Goal: Entertainment & Leisure: Browse casually

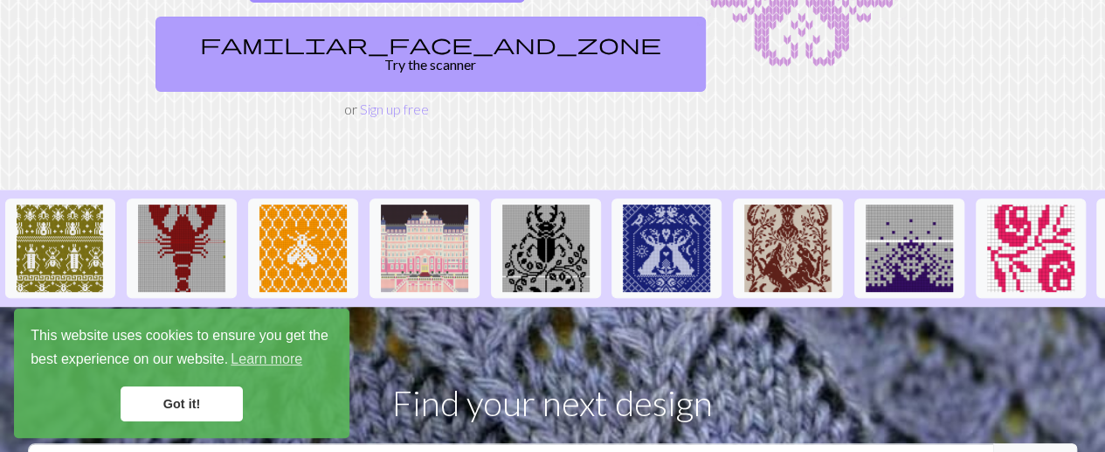
scroll to position [270, 0]
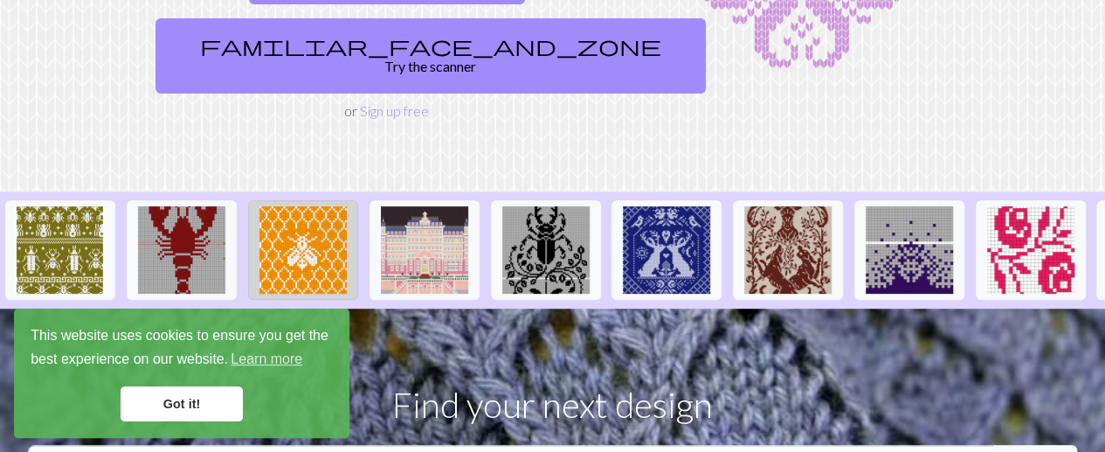
click at [326, 214] on img at bounding box center [302, 249] width 87 height 87
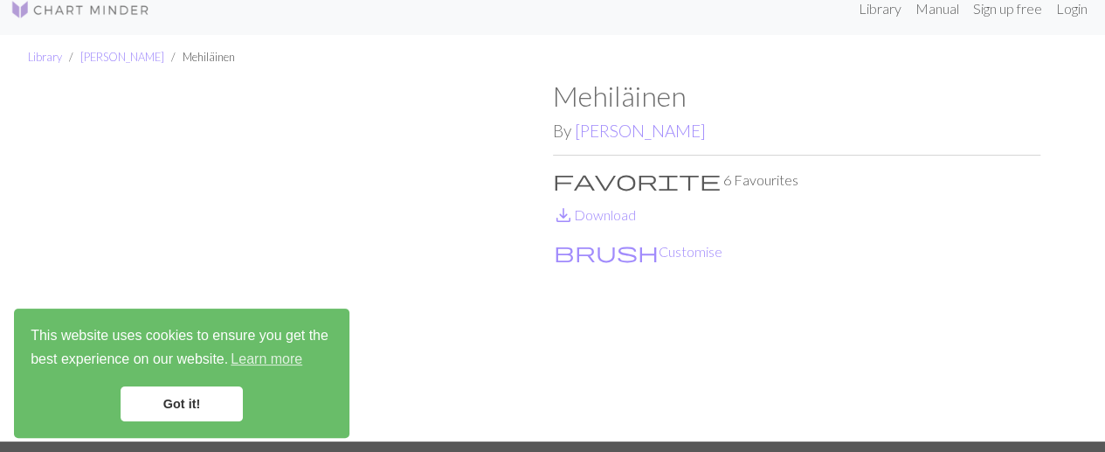
scroll to position [17, 0]
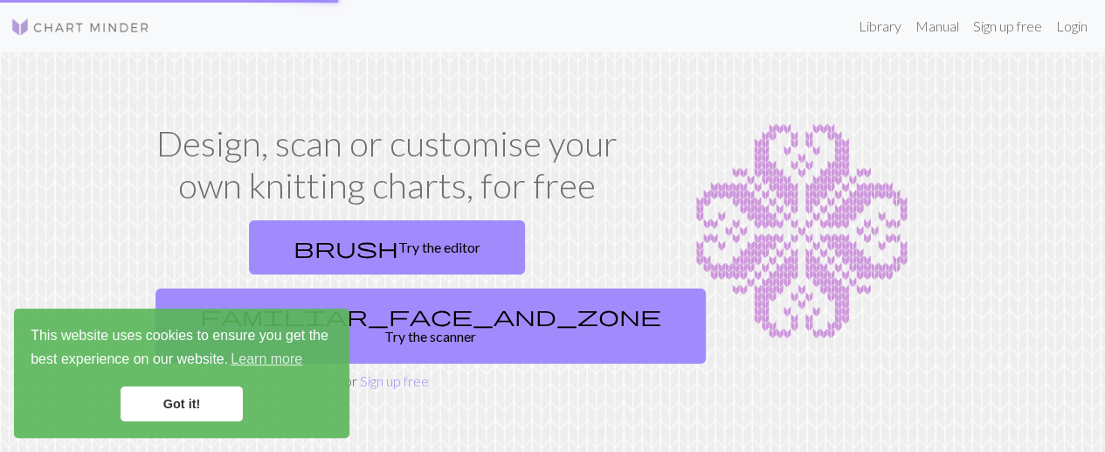
click at [185, 406] on link "Got it!" at bounding box center [182, 403] width 122 height 35
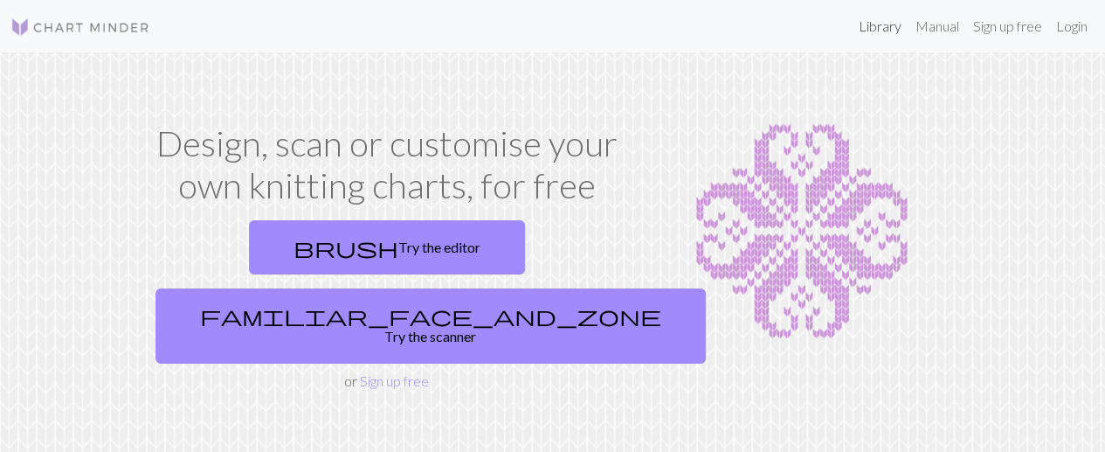
click at [873, 30] on link "Library" at bounding box center [880, 26] width 57 height 35
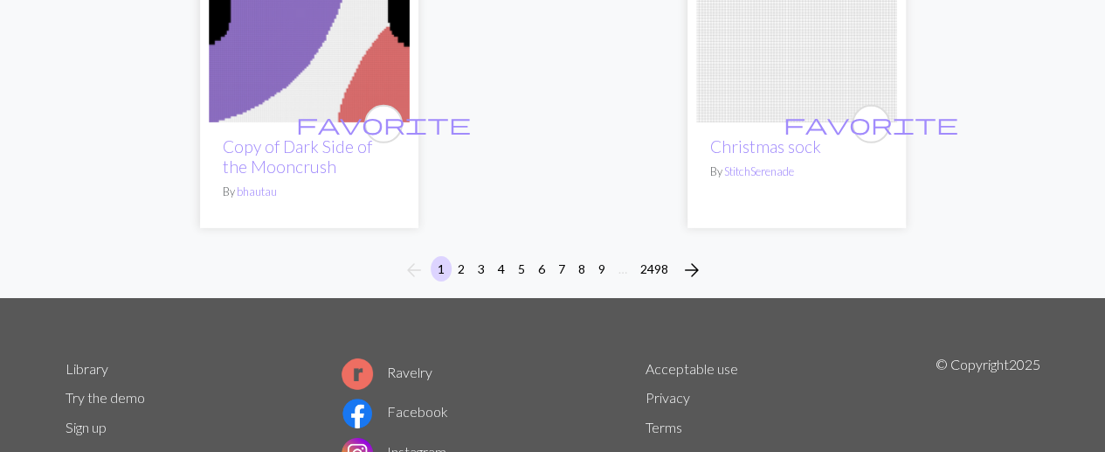
scroll to position [6001, 0]
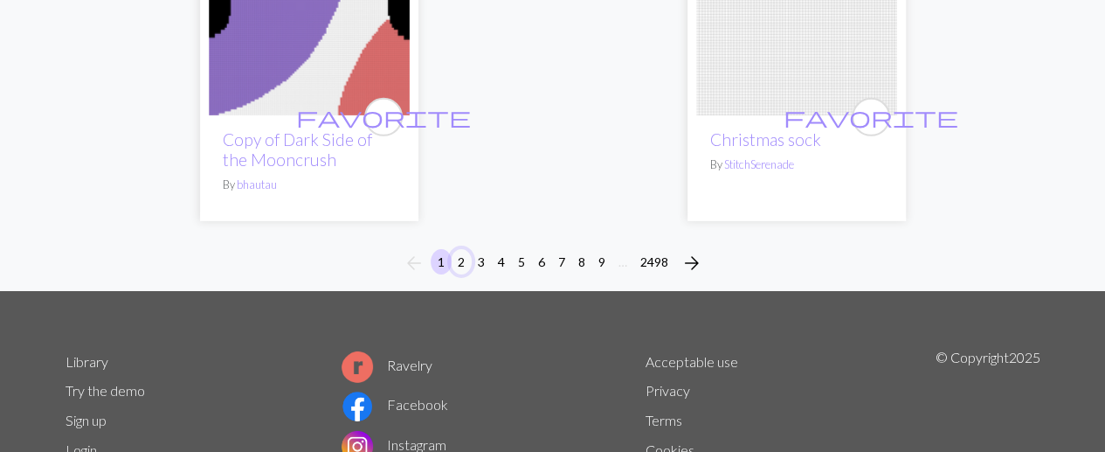
click at [463, 262] on button "2" at bounding box center [461, 261] width 21 height 25
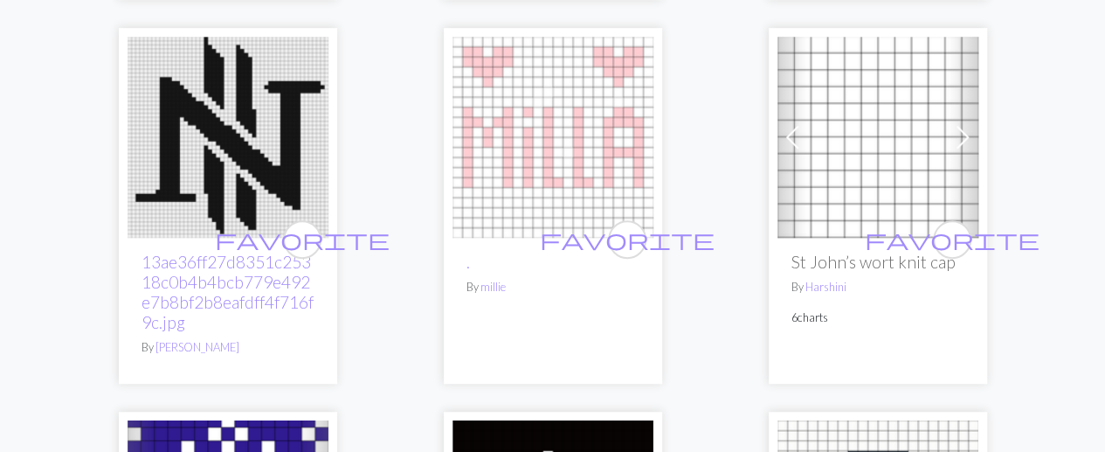
scroll to position [3752, 0]
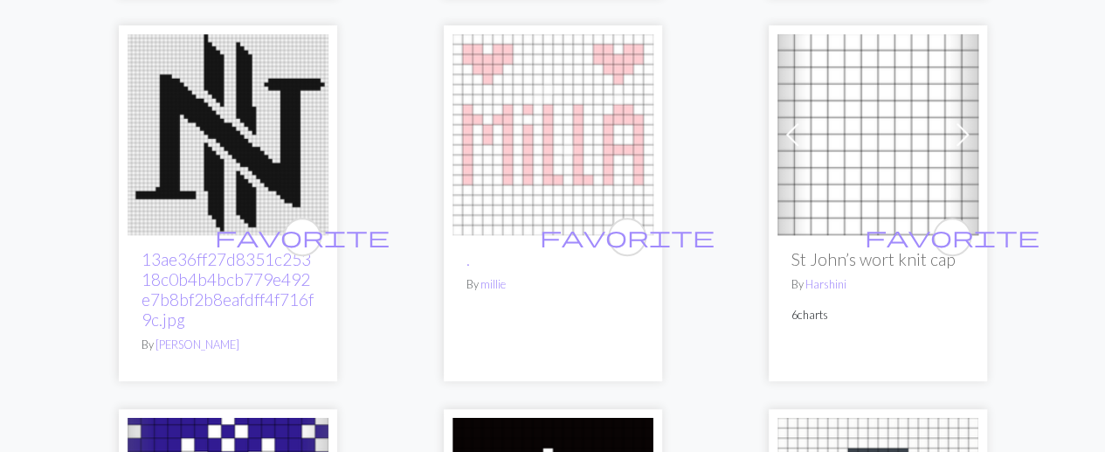
click at [790, 125] on span at bounding box center [792, 135] width 28 height 28
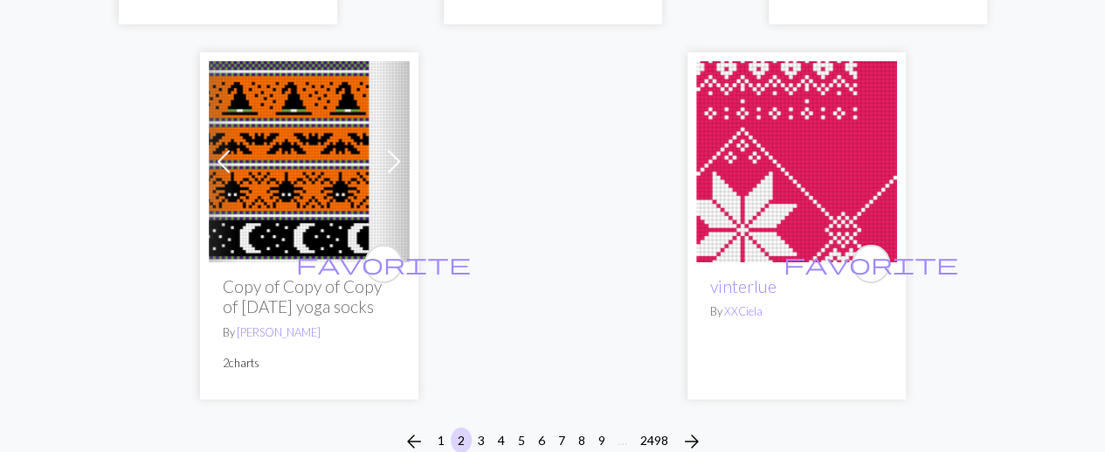
scroll to position [6240, 0]
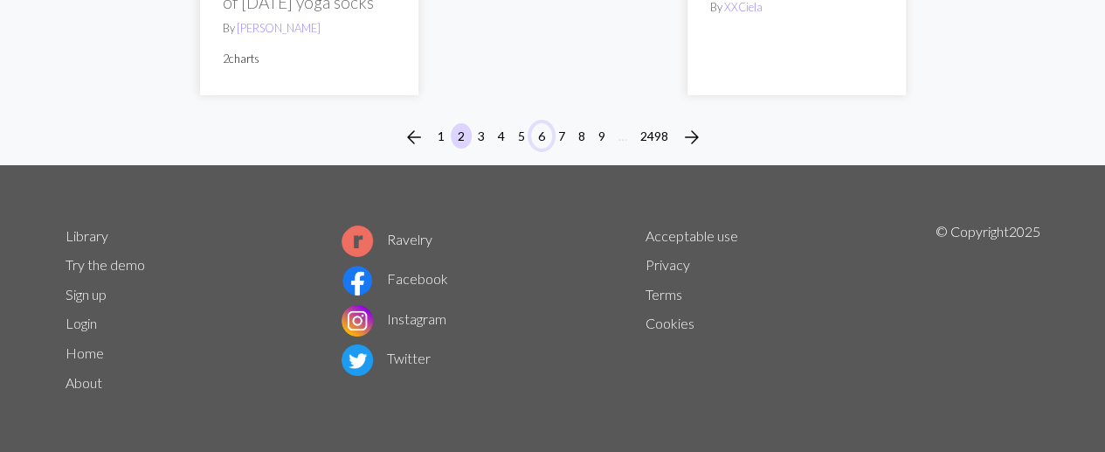
click at [538, 135] on button "6" at bounding box center [541, 135] width 21 height 25
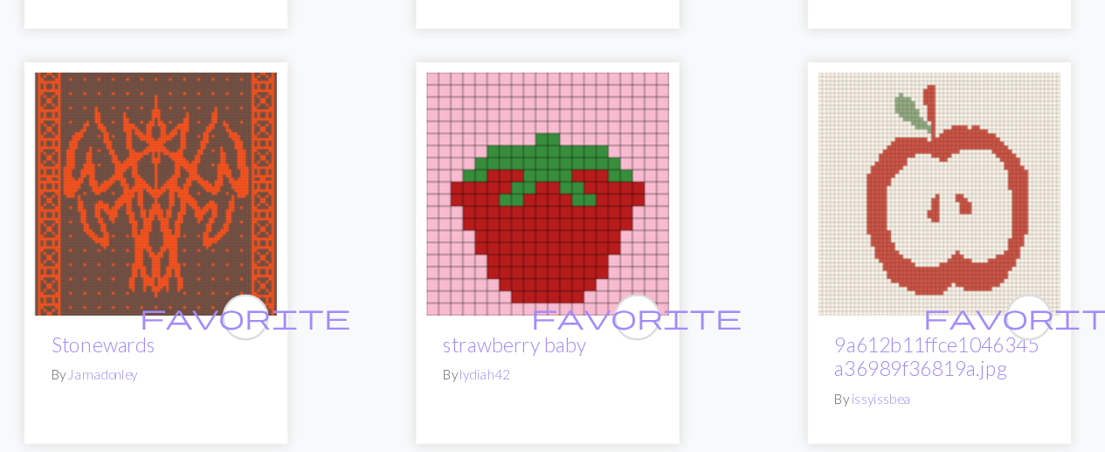
scroll to position [5504, 0]
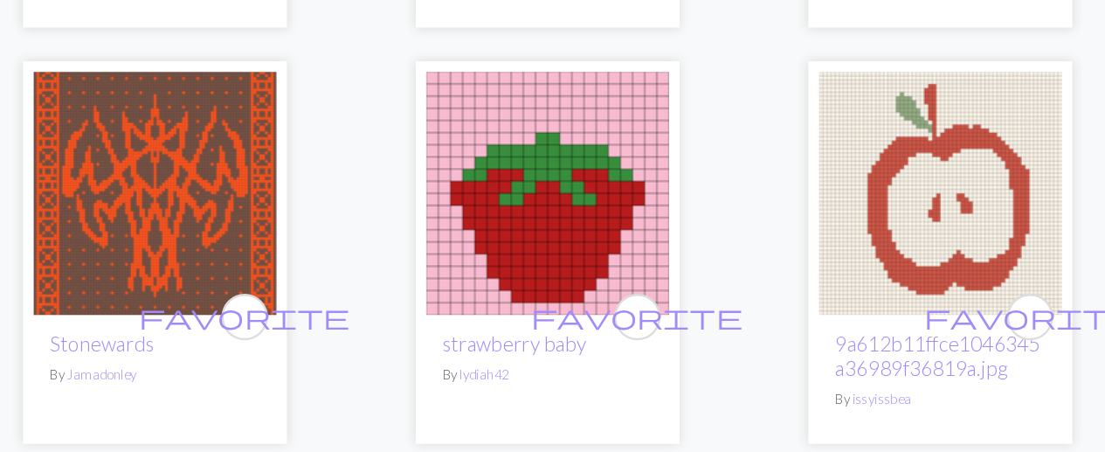
click at [591, 204] on img at bounding box center [552, 190] width 201 height 201
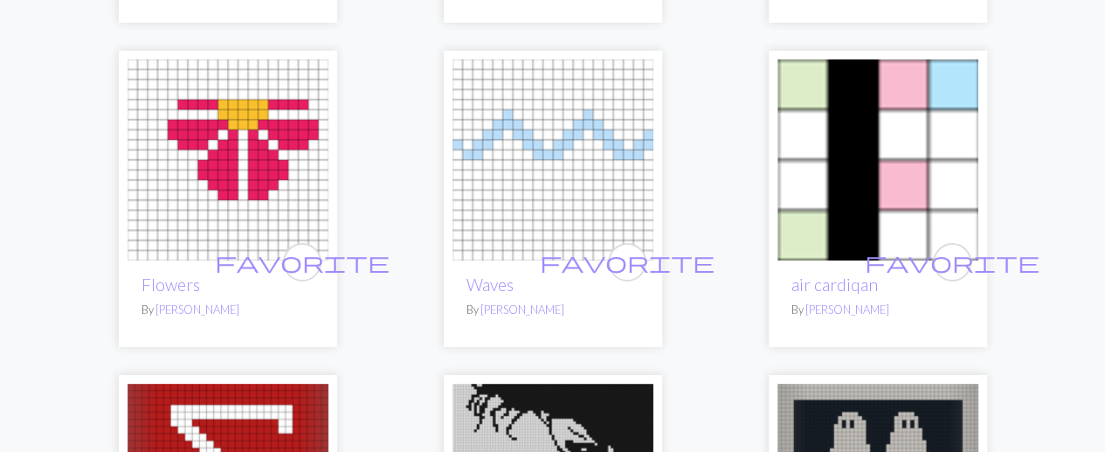
scroll to position [3090, 0]
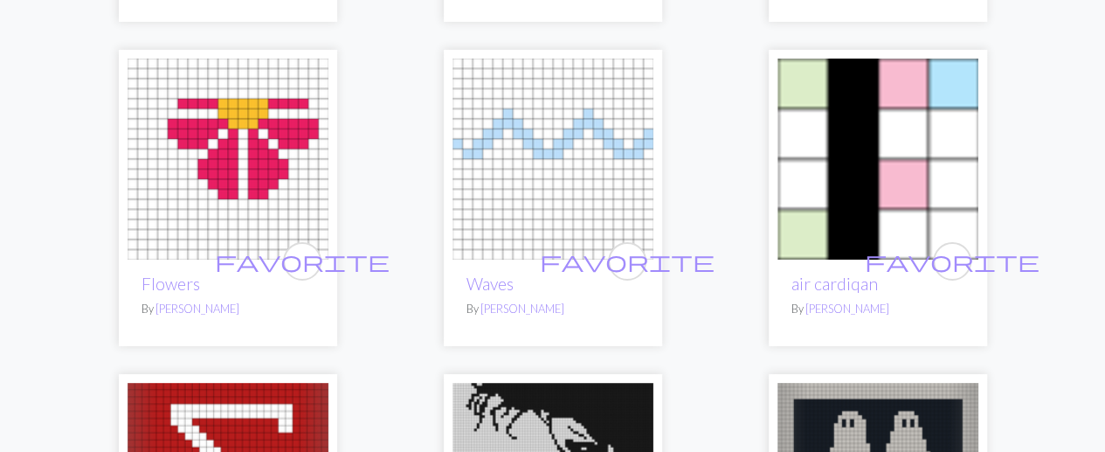
click at [262, 207] on img at bounding box center [228, 159] width 201 height 201
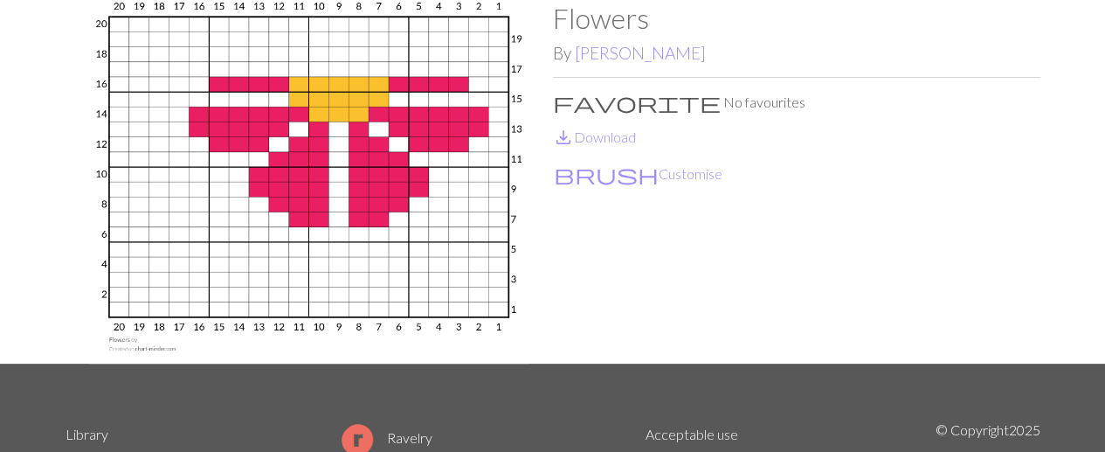
scroll to position [94, 0]
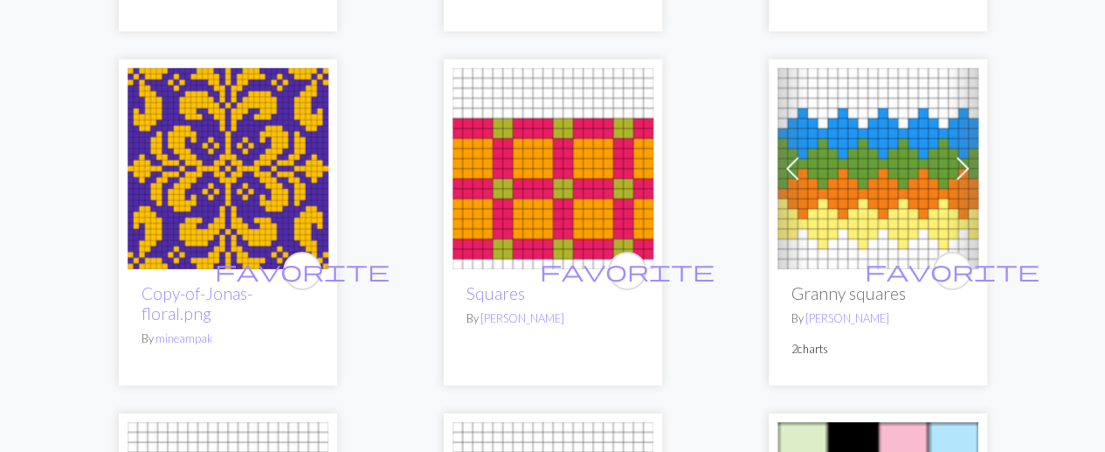
scroll to position [2727, 0]
click at [241, 188] on img at bounding box center [228, 168] width 201 height 201
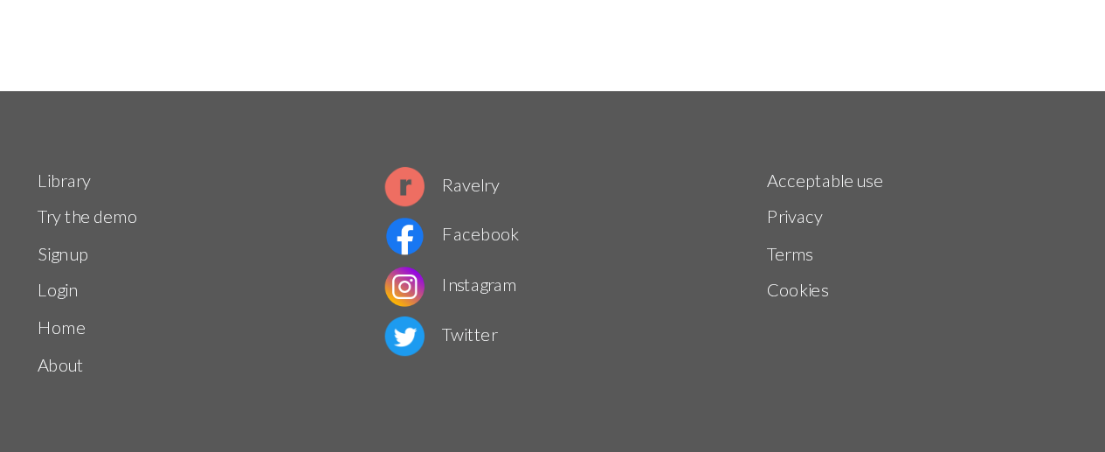
scroll to position [294, 0]
